Goal: Task Accomplishment & Management: Manage account settings

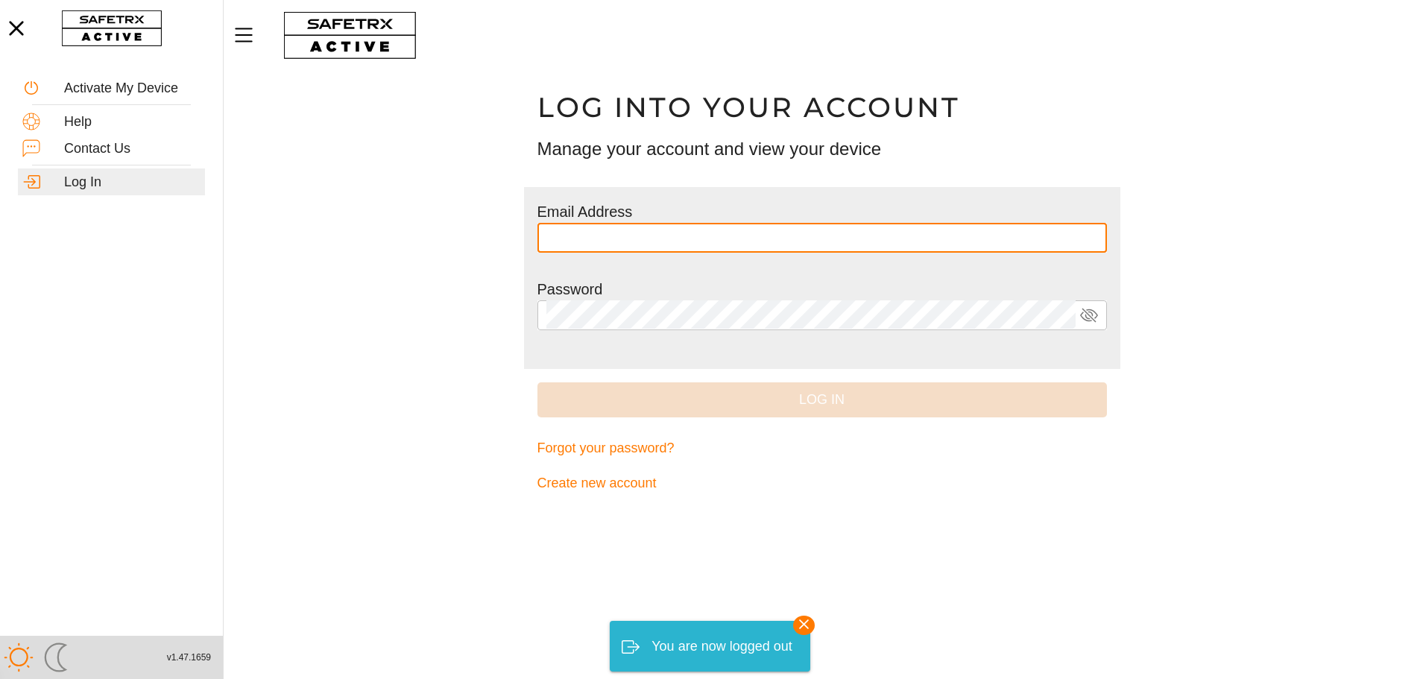
type input "**********"
click at [826, 395] on span "Log In" at bounding box center [821, 399] width 545 height 23
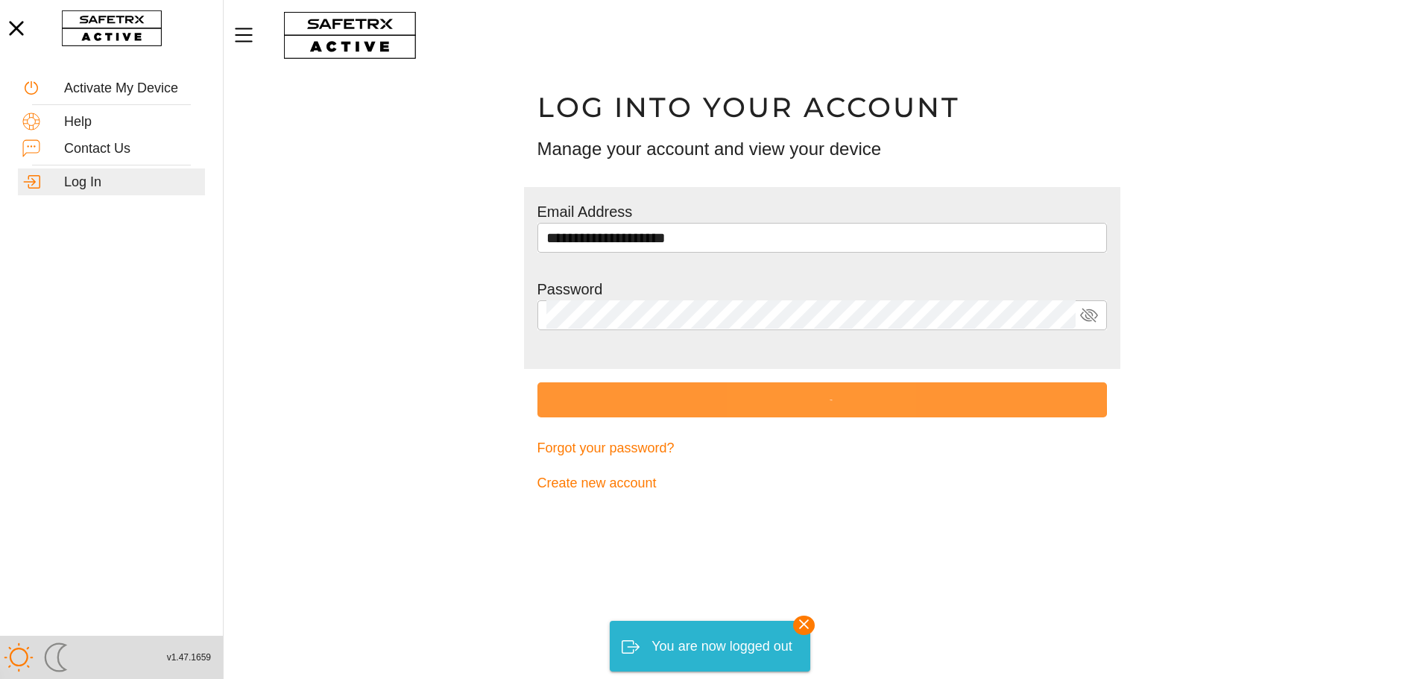
click at [823, 396] on icon "submit" at bounding box center [821, 399] width 25 height 25
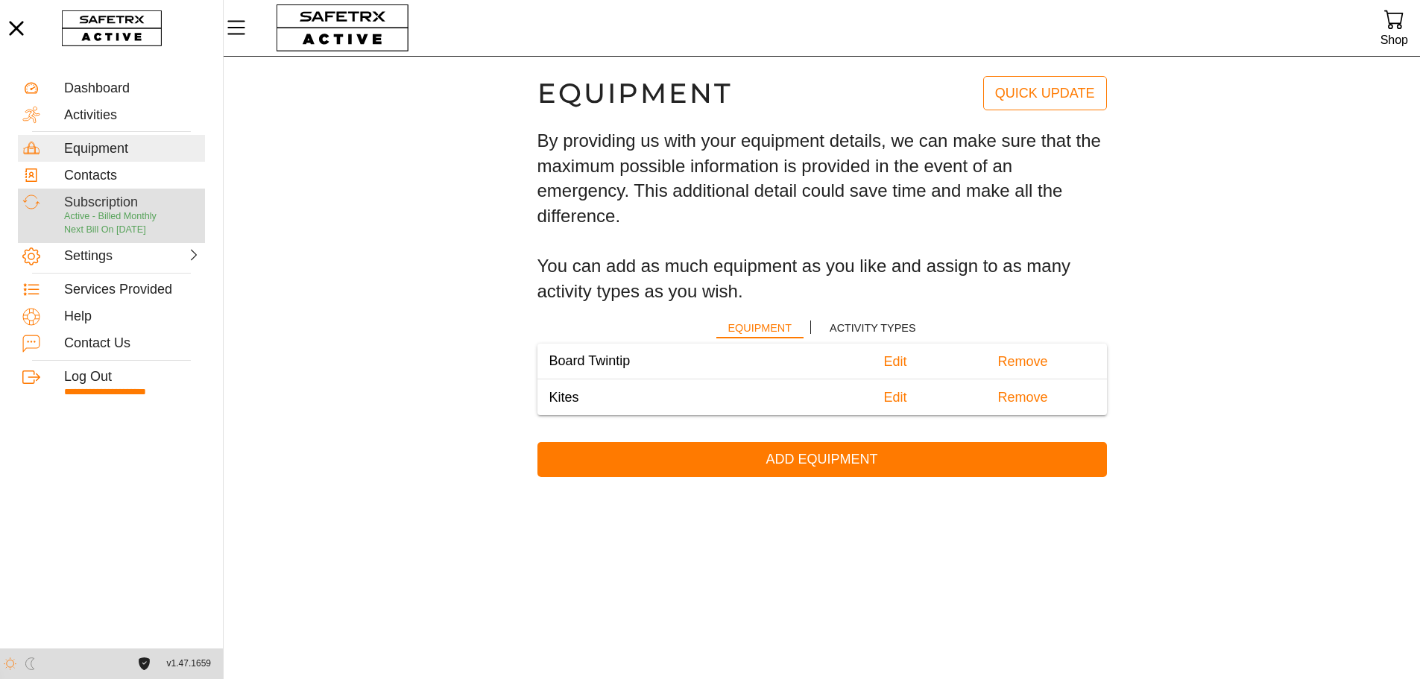
click at [106, 214] on span "Active - Billed Monthly" at bounding box center [110, 216] width 92 height 10
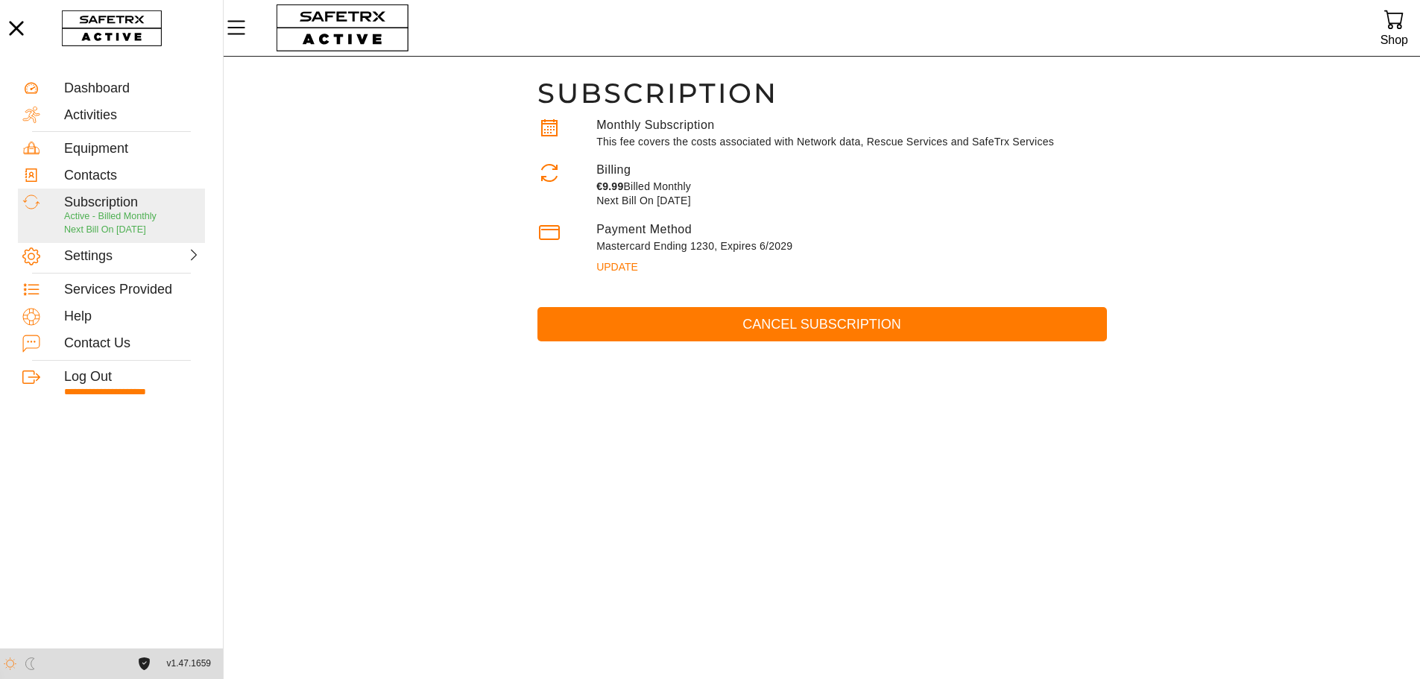
click at [828, 344] on div "Cancel Subscription" at bounding box center [822, 331] width 596 height 75
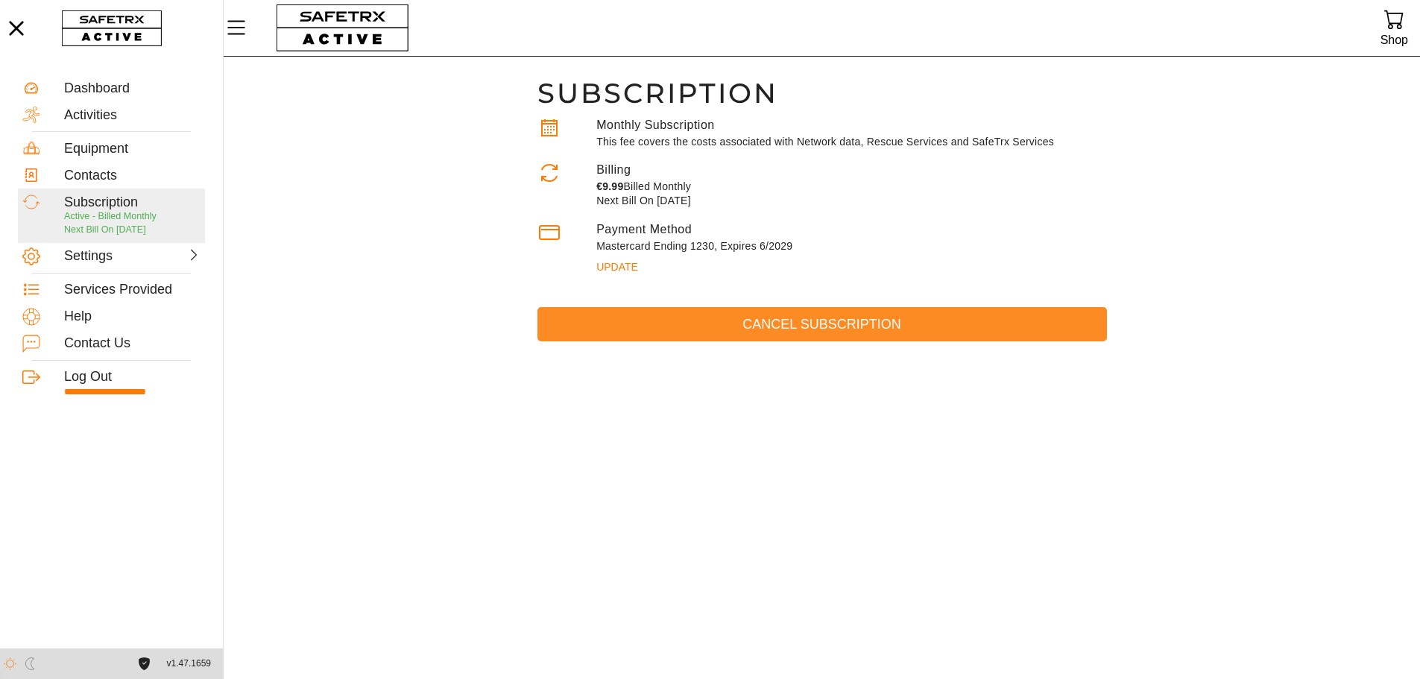
click at [825, 328] on span "Cancel Subscription" at bounding box center [821, 324] width 545 height 23
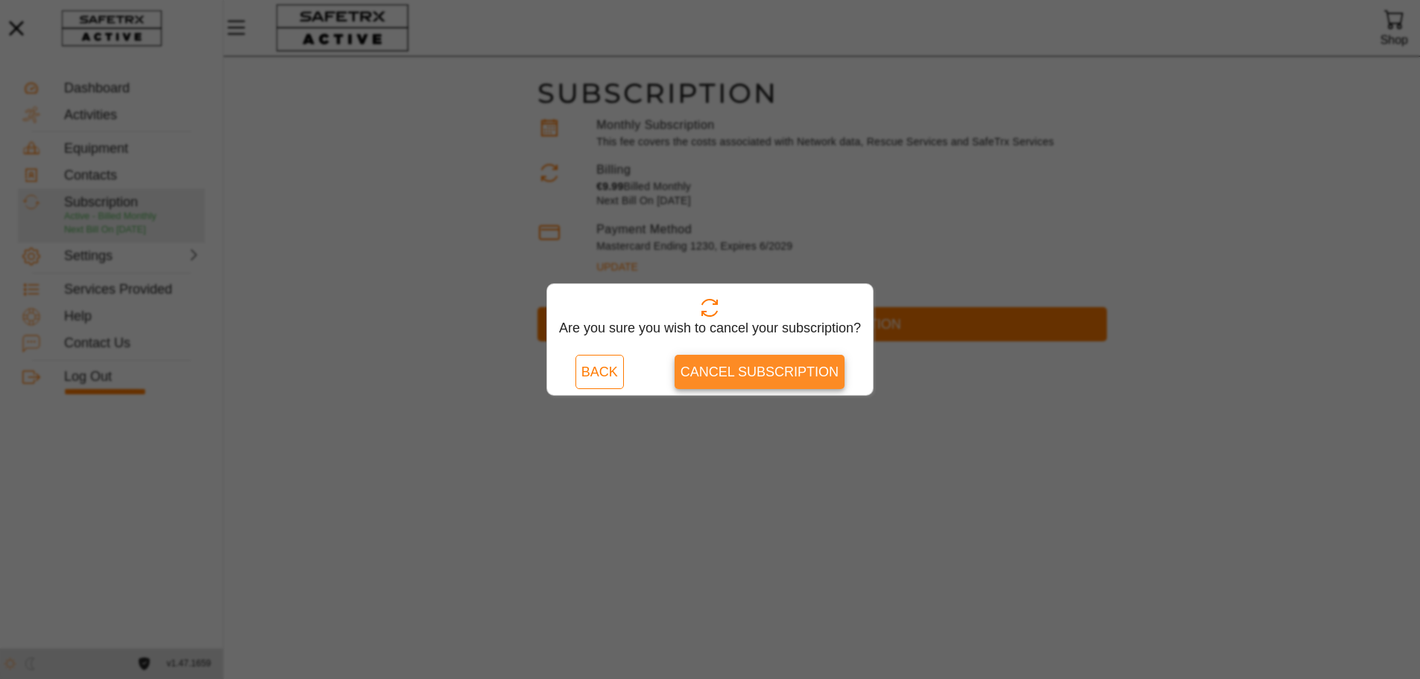
click at [788, 372] on span "Cancel Subscription" at bounding box center [759, 372] width 158 height 23
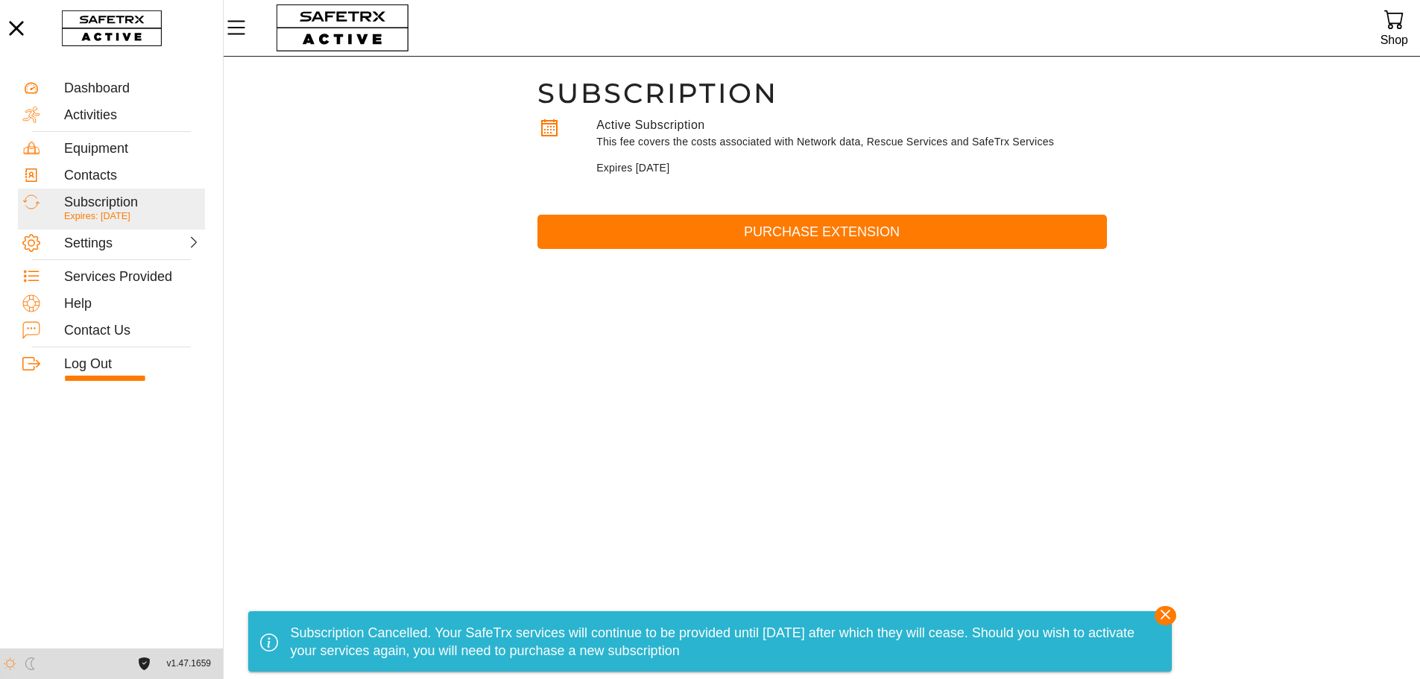
click at [788, 372] on main "Subscription Active Subscription This fee covers the costs associated with Netw…" at bounding box center [822, 368] width 1196 height 622
click at [773, 403] on main "Subscription Active Subscription This fee covers the costs associated with Netw…" at bounding box center [822, 368] width 1196 height 622
click at [15, 37] on icon "button" at bounding box center [16, 28] width 33 height 33
